Goal: Task Accomplishment & Management: Manage account settings

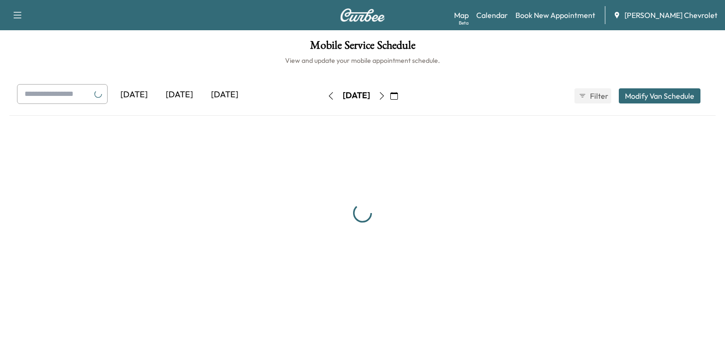
click at [176, 97] on div "[DATE]" at bounding box center [179, 95] width 45 height 22
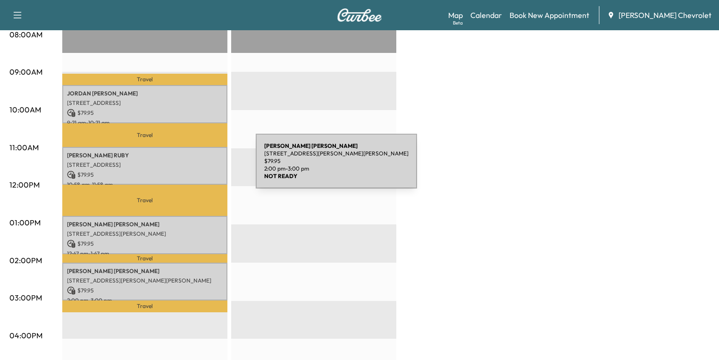
scroll to position [227, 0]
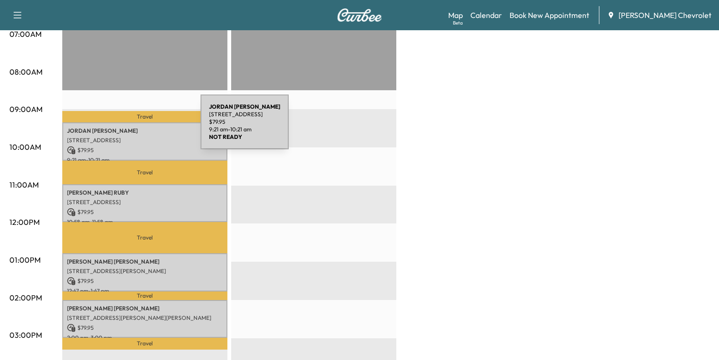
click at [130, 127] on p "[PERSON_NAME]" at bounding box center [145, 131] width 156 height 8
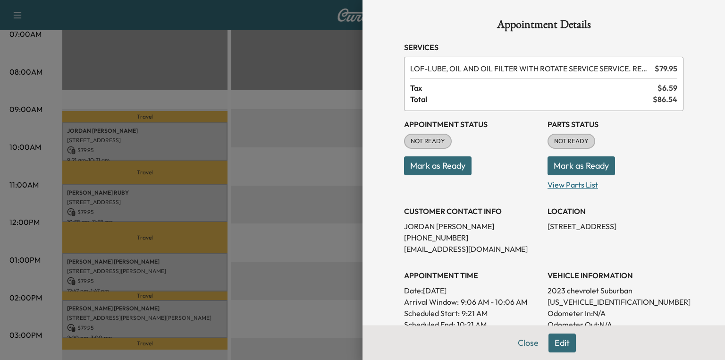
click at [580, 183] on p "View Parts List" at bounding box center [616, 182] width 136 height 15
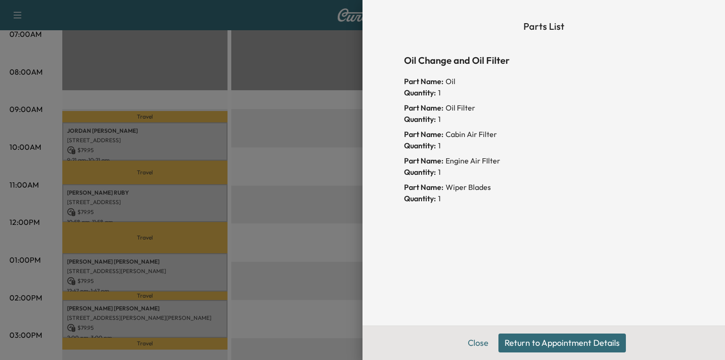
click at [557, 340] on button "Return to Appointment Details" at bounding box center [561, 342] width 127 height 19
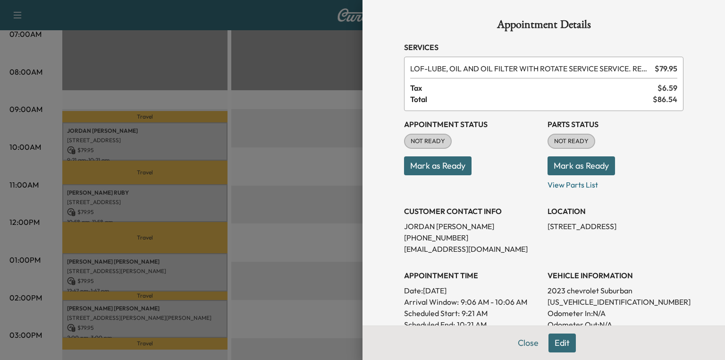
click at [582, 164] on button "Mark as Ready" at bounding box center [582, 165] width 68 height 19
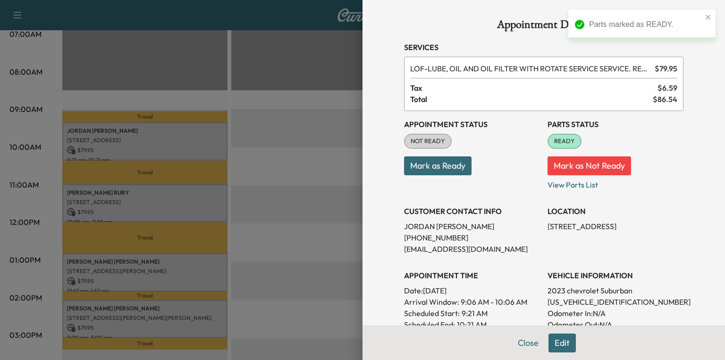
click at [103, 194] on div at bounding box center [362, 180] width 725 height 360
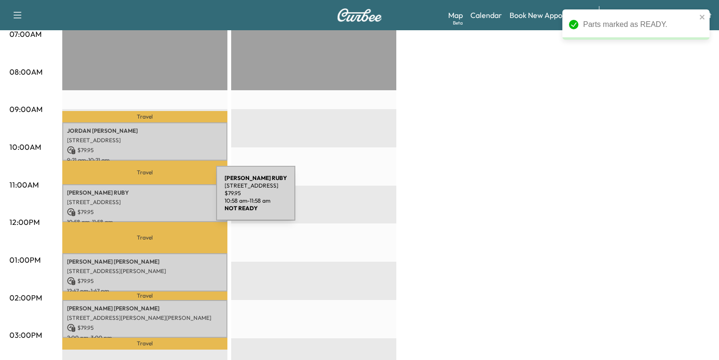
click at [148, 198] on p "[STREET_ADDRESS]" at bounding box center [145, 202] width 156 height 8
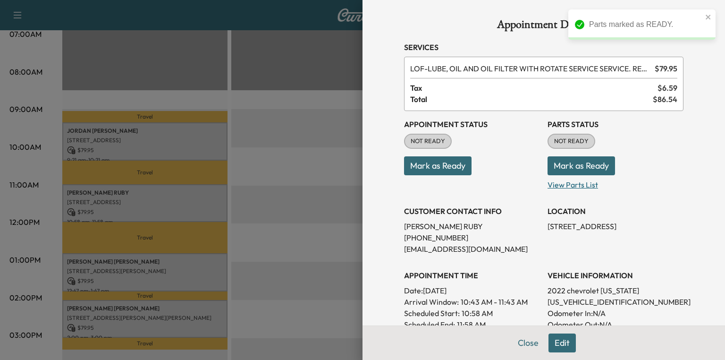
click at [566, 186] on p "View Parts List" at bounding box center [616, 182] width 136 height 15
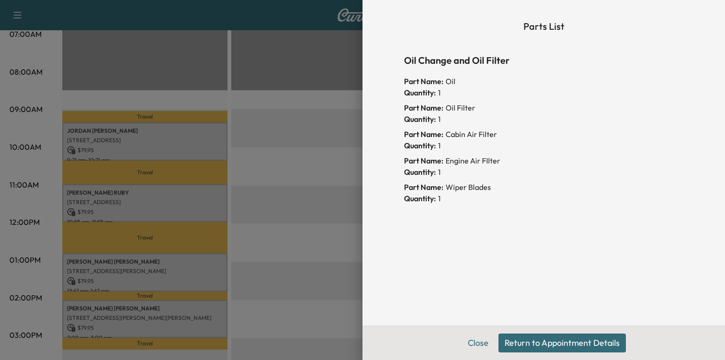
click at [528, 340] on button "Return to Appointment Details" at bounding box center [561, 342] width 127 height 19
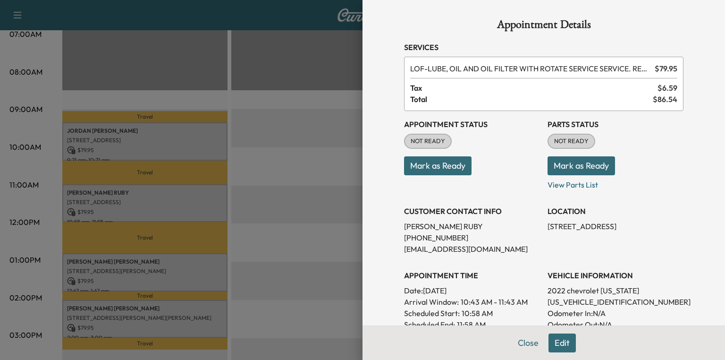
click at [565, 168] on button "Mark as Ready" at bounding box center [582, 165] width 68 height 19
click at [137, 262] on div at bounding box center [362, 180] width 725 height 360
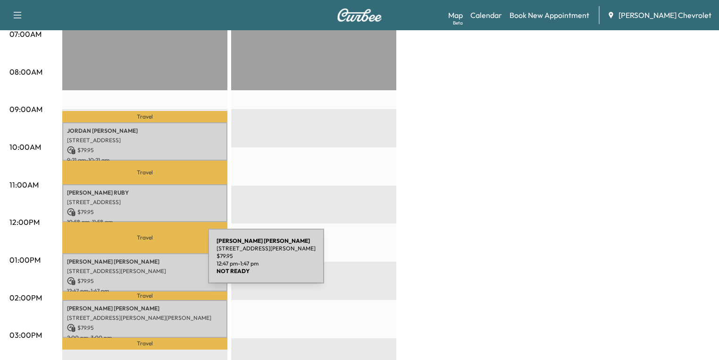
click at [137, 262] on p "[PERSON_NAME]" at bounding box center [145, 262] width 156 height 8
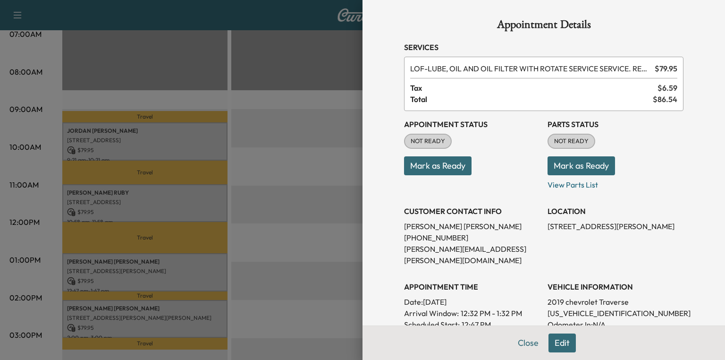
click at [560, 164] on button "Mark as Ready" at bounding box center [582, 165] width 68 height 19
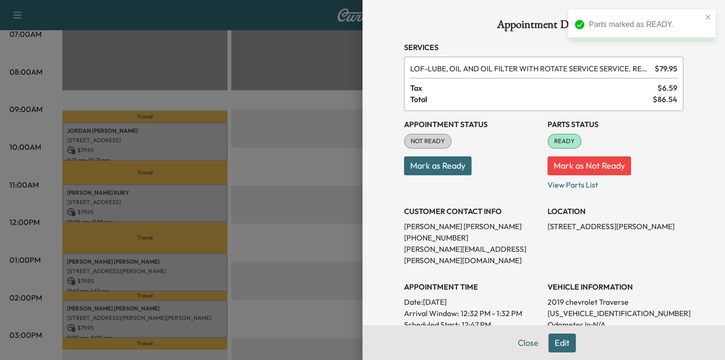
click at [135, 312] on div at bounding box center [362, 180] width 725 height 360
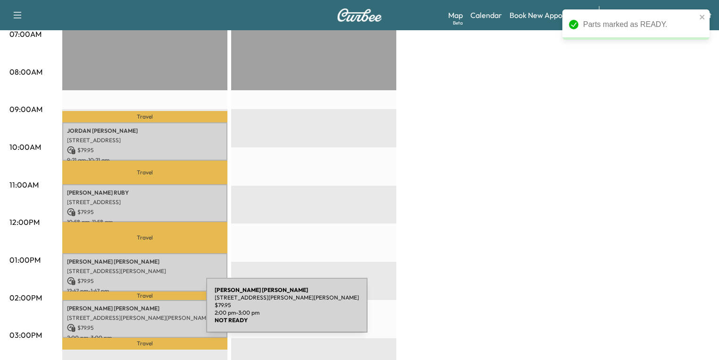
click at [135, 314] on p "[STREET_ADDRESS][PERSON_NAME][PERSON_NAME]" at bounding box center [145, 318] width 156 height 8
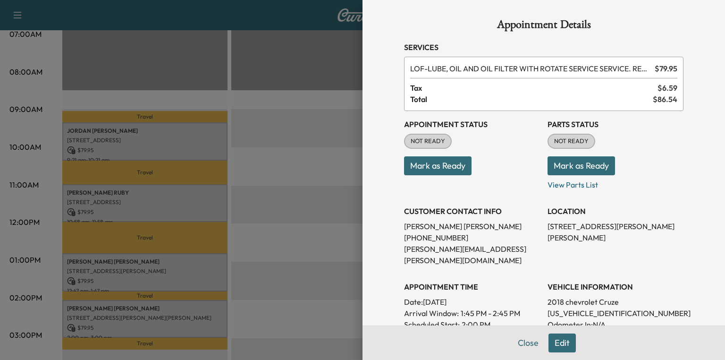
click at [581, 164] on button "Mark as Ready" at bounding box center [582, 165] width 68 height 19
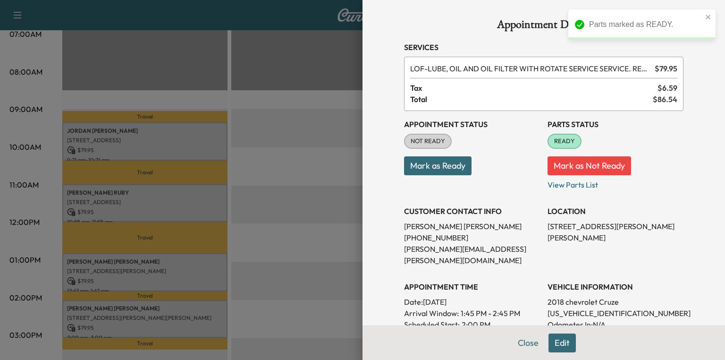
click at [264, 202] on div at bounding box center [362, 180] width 725 height 360
